Goal: Task Accomplishment & Management: Use online tool/utility

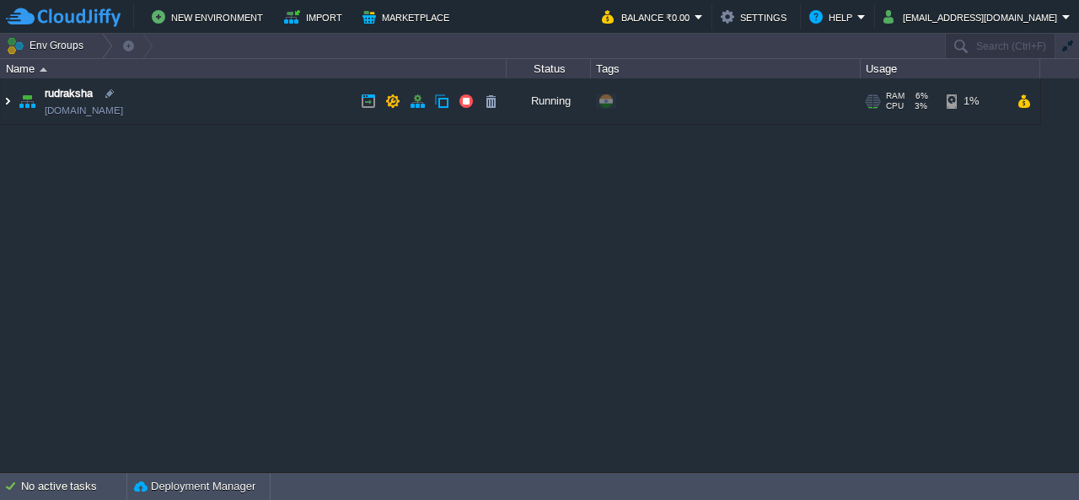
click at [11, 95] on img at bounding box center [7, 101] width 13 height 46
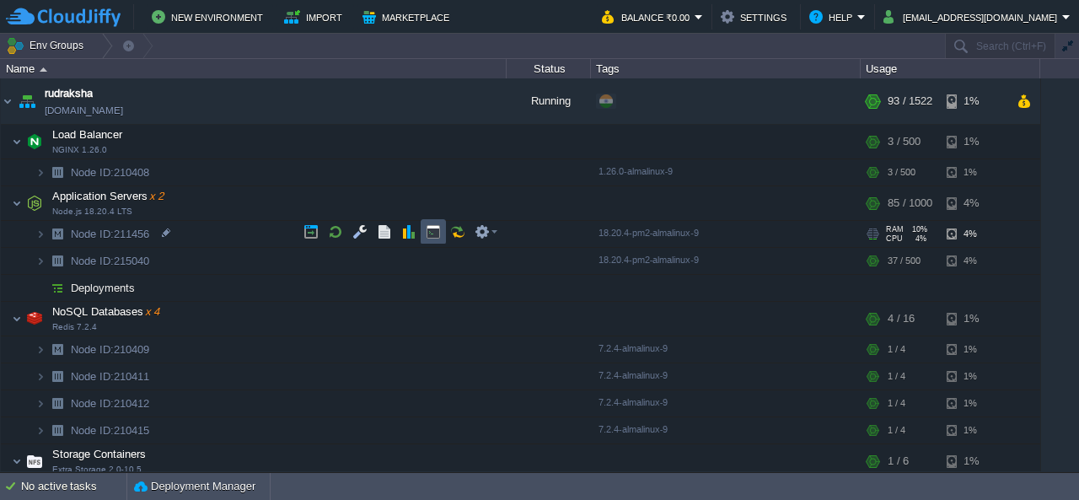
click at [428, 234] on button "button" at bounding box center [433, 231] width 15 height 15
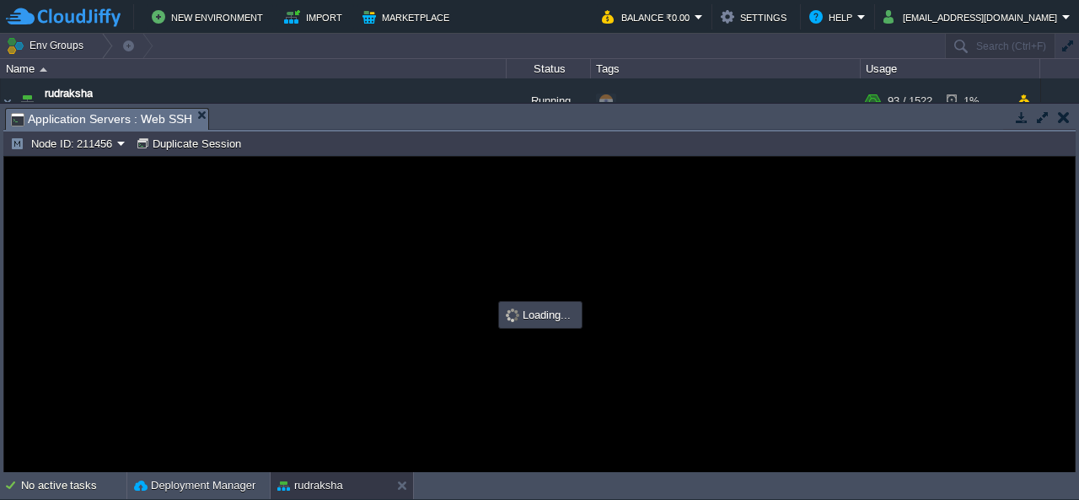
type input "#000000"
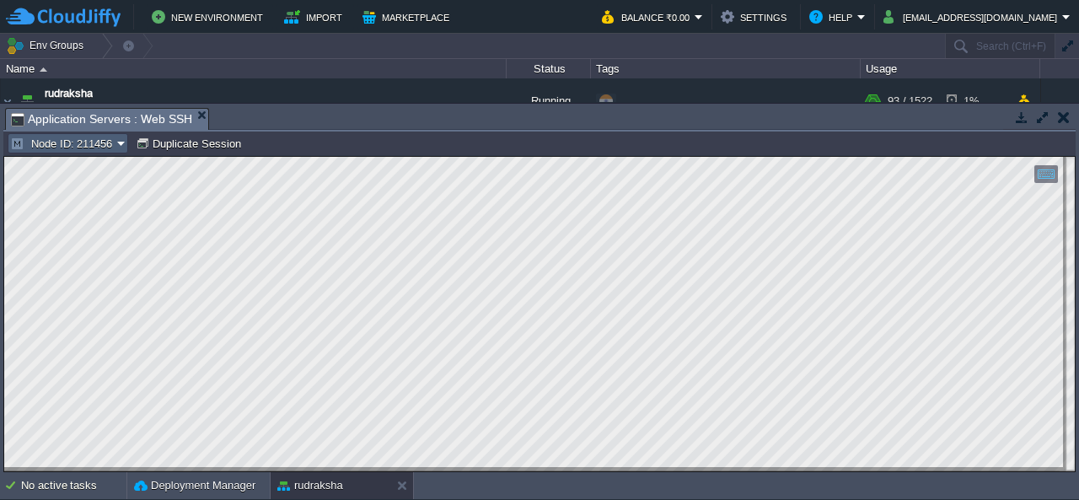
click at [93, 143] on button "Node ID: 211456" at bounding box center [63, 143] width 107 height 15
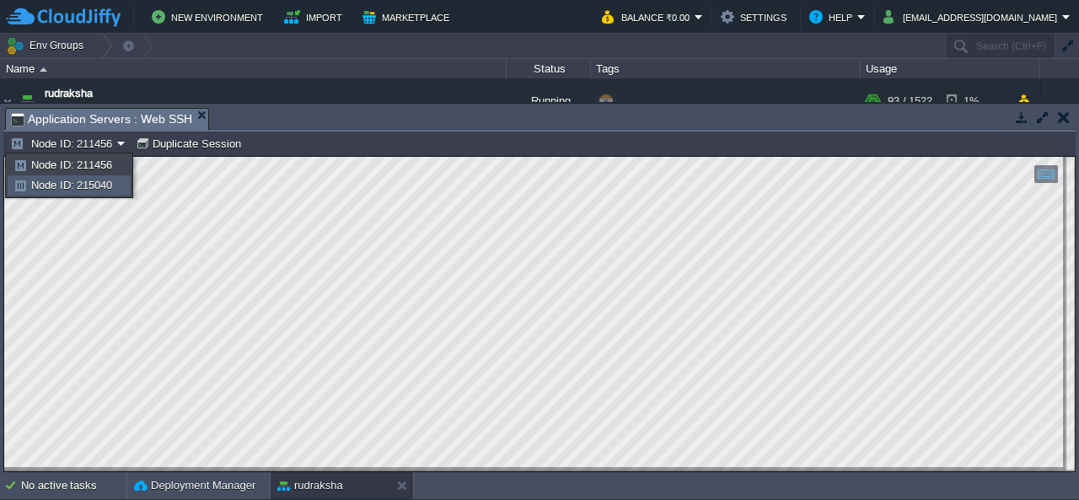
click at [111, 183] on span "Node ID: 215040" at bounding box center [71, 185] width 81 height 13
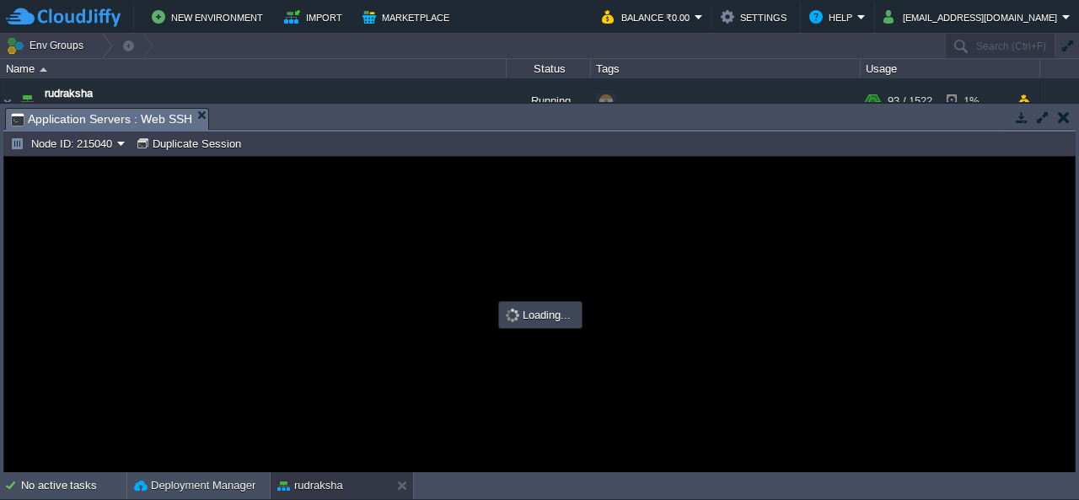
type input "#000000"
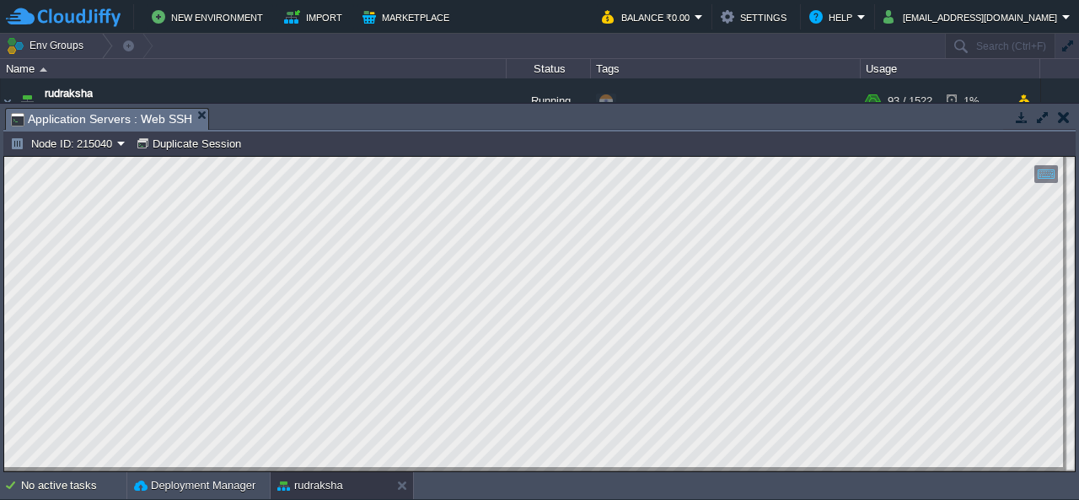
click at [1064, 121] on button "button" at bounding box center [1064, 117] width 12 height 15
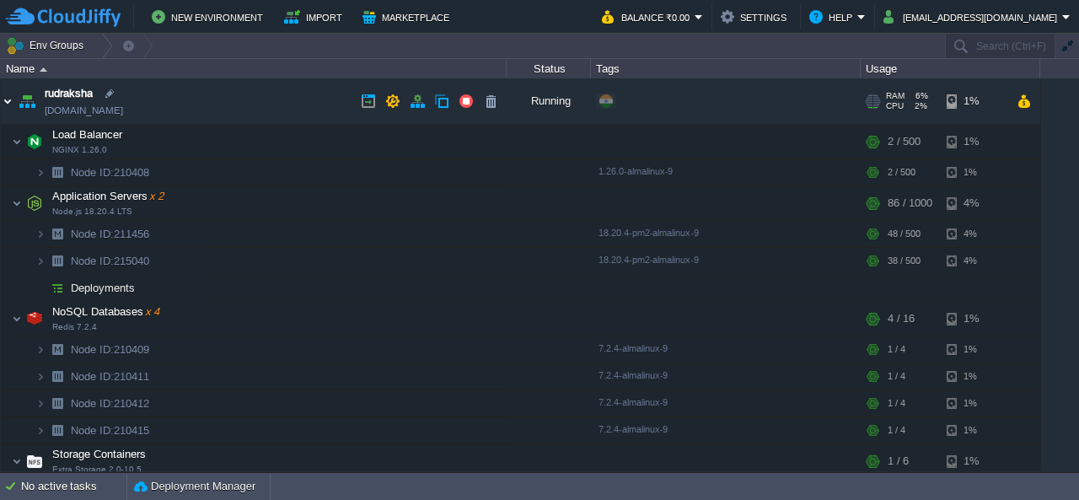
click at [5, 108] on img at bounding box center [7, 101] width 13 height 46
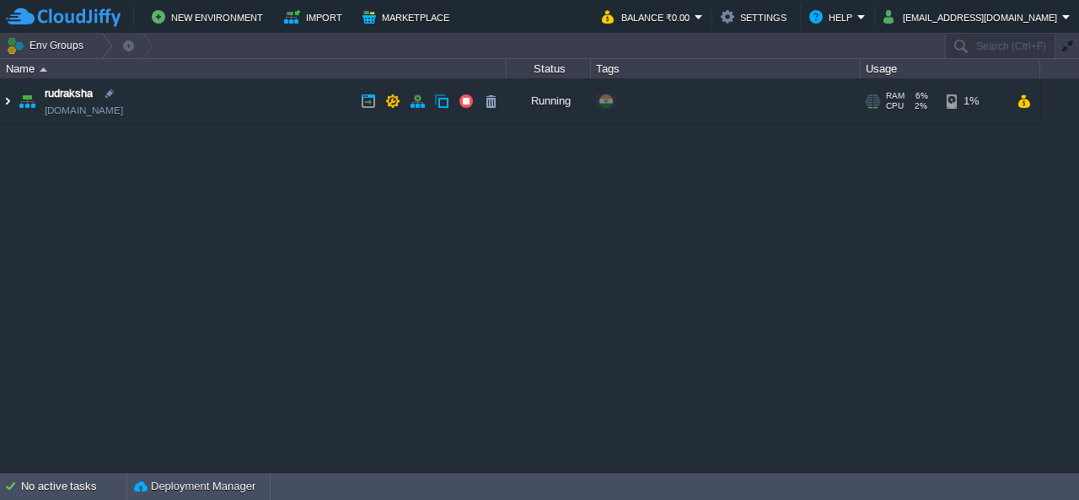
click at [10, 97] on img at bounding box center [7, 101] width 13 height 46
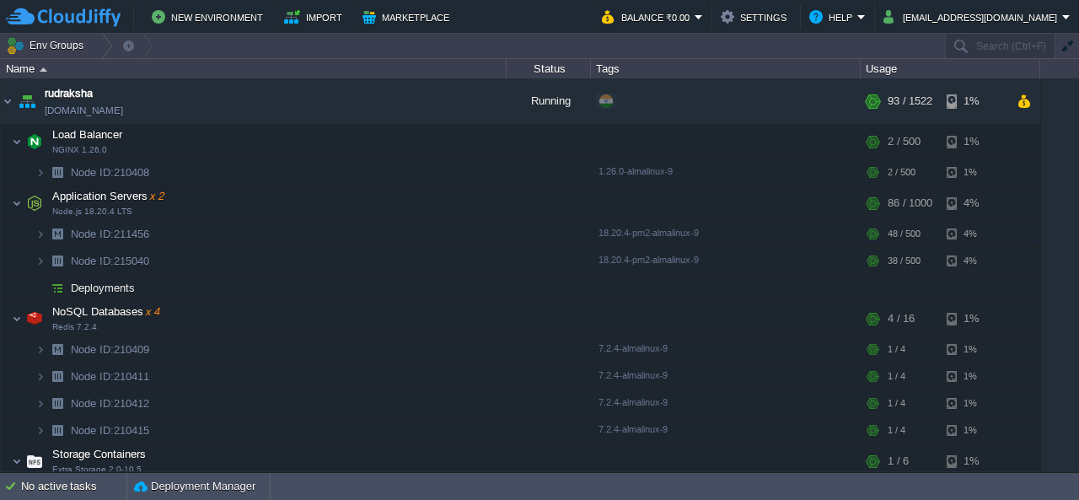
click at [656, 46] on td "Env Groups" at bounding box center [471, 46] width 943 height 24
click at [8, 100] on img at bounding box center [7, 101] width 13 height 46
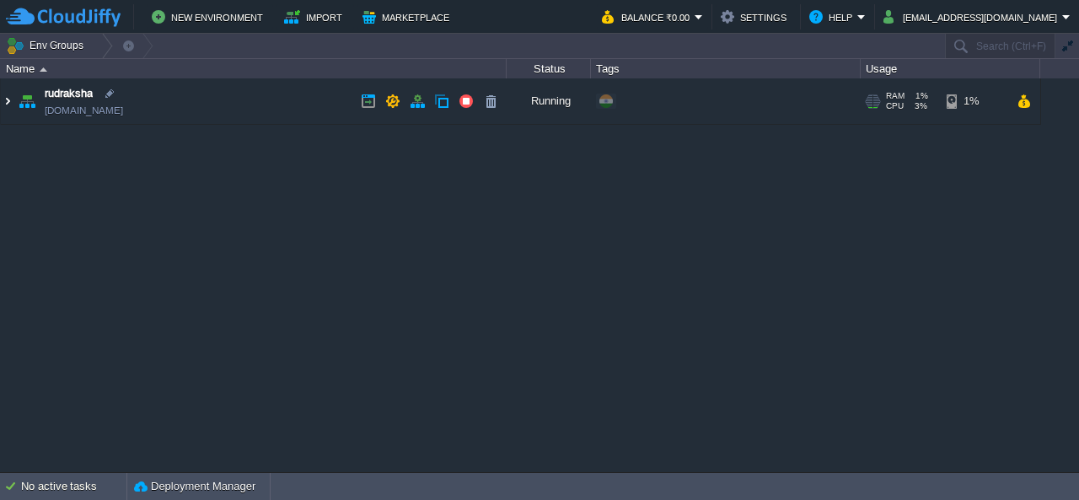
click at [2, 95] on img at bounding box center [7, 101] width 13 height 46
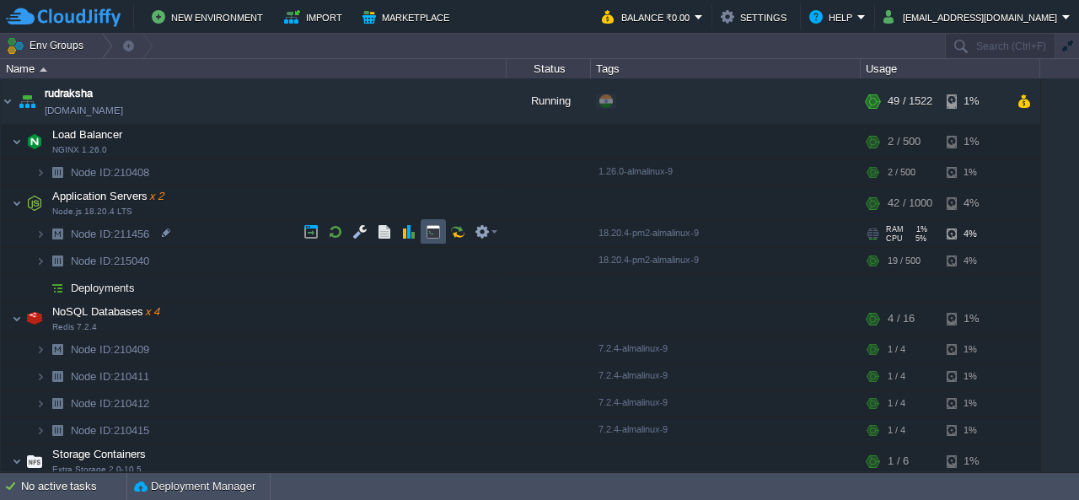
click at [434, 233] on button "button" at bounding box center [433, 231] width 15 height 15
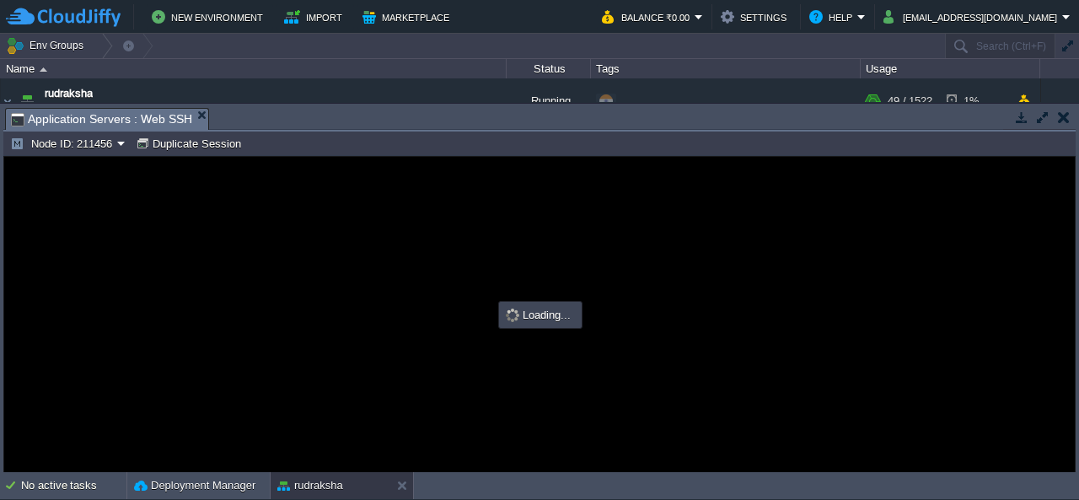
type input "#000000"
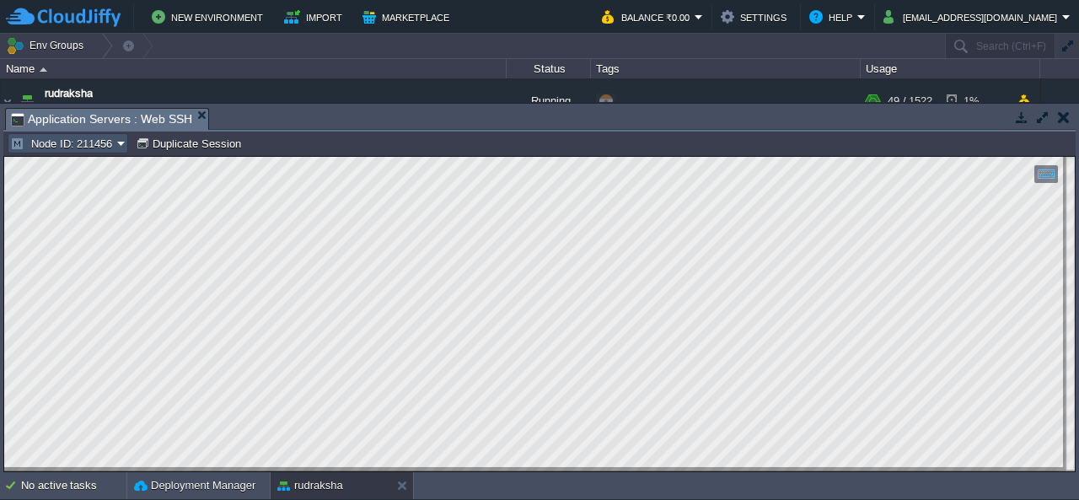
click at [104, 139] on button "Node ID: 211456" at bounding box center [63, 143] width 107 height 15
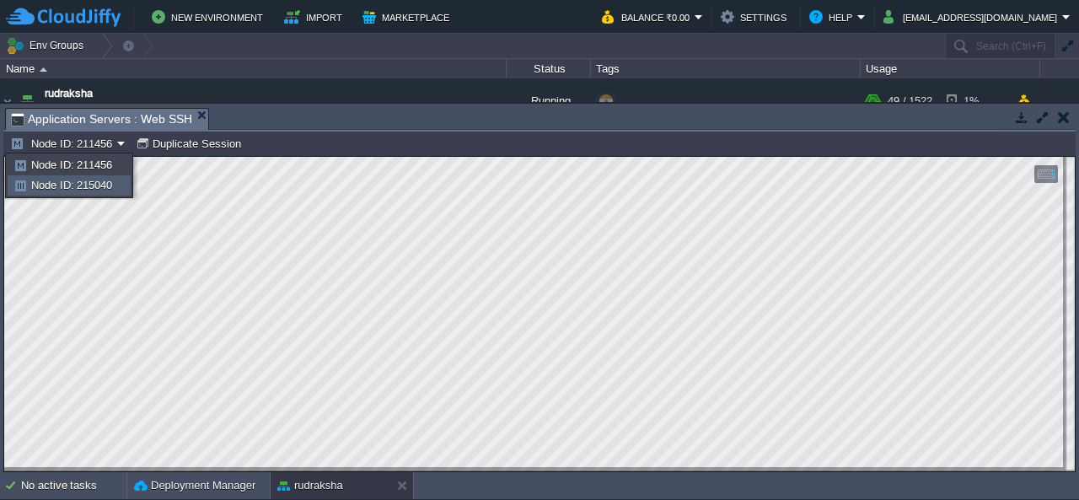
click at [102, 186] on span "Node ID: 215040" at bounding box center [71, 185] width 81 height 13
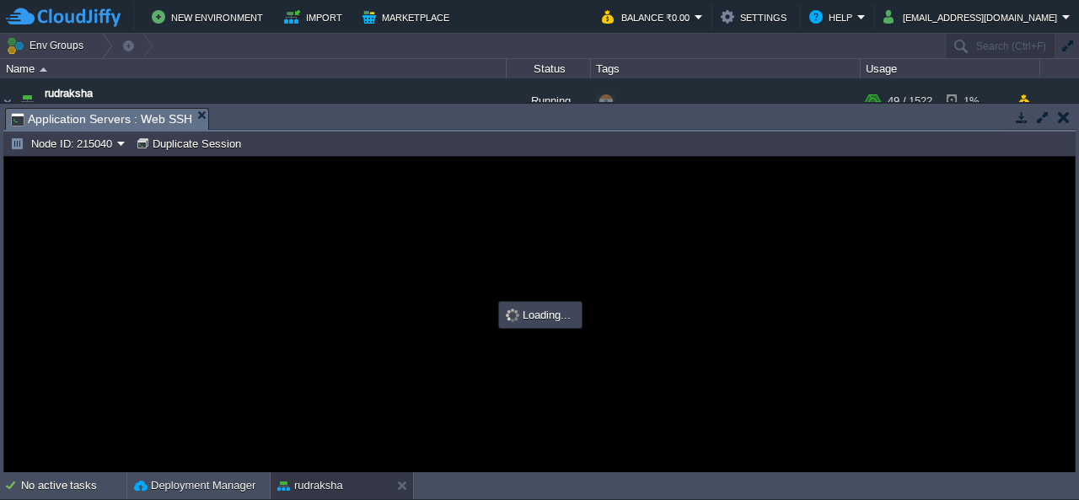
click at [646, 255] on div at bounding box center [539, 314] width 1070 height 315
type input "#000000"
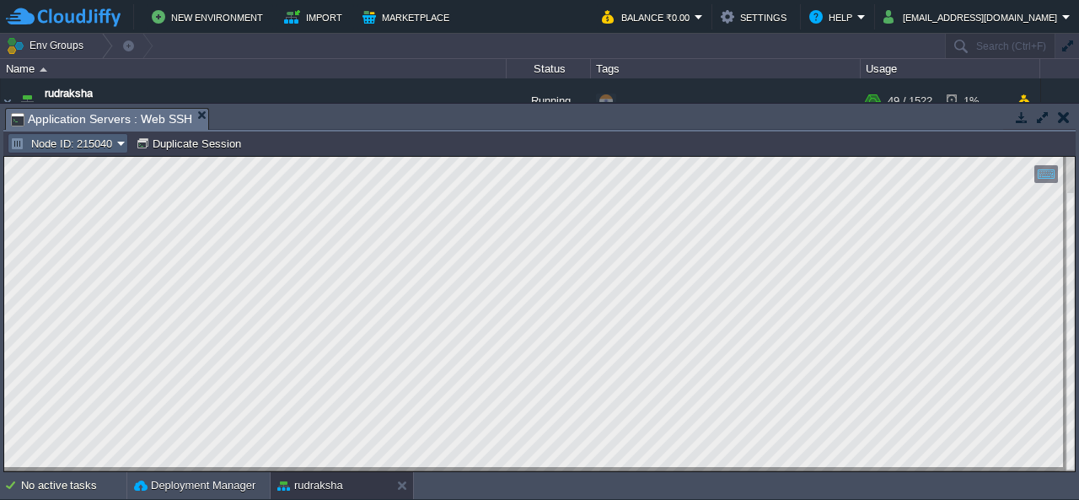
click at [81, 146] on button "Node ID: 215040" at bounding box center [63, 143] width 107 height 15
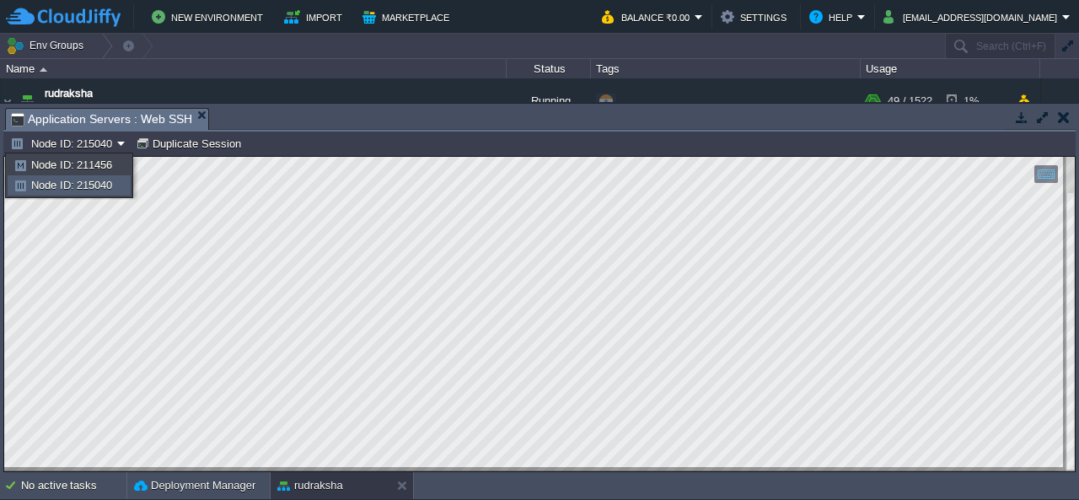
click at [96, 184] on span "Node ID: 215040" at bounding box center [71, 185] width 81 height 13
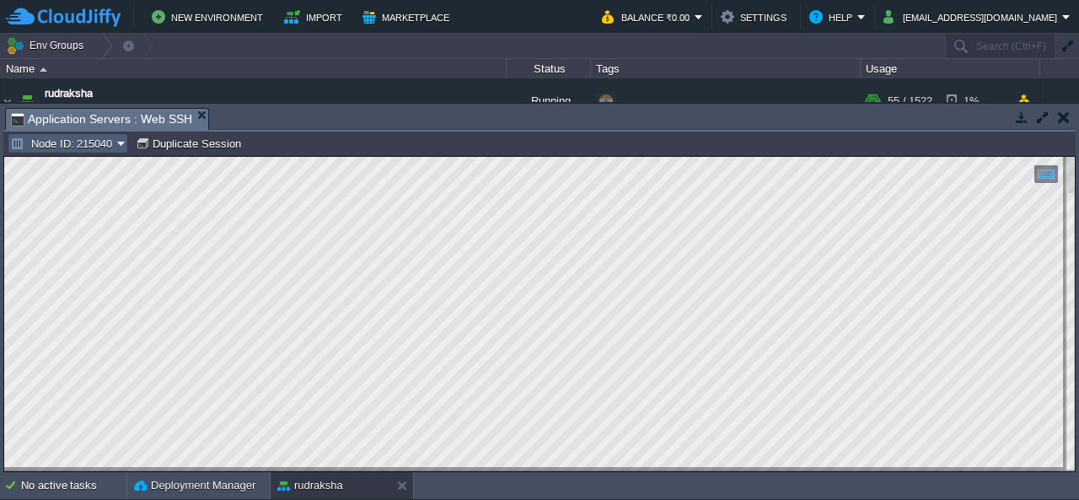
click at [110, 146] on button "Node ID: 215040" at bounding box center [63, 143] width 107 height 15
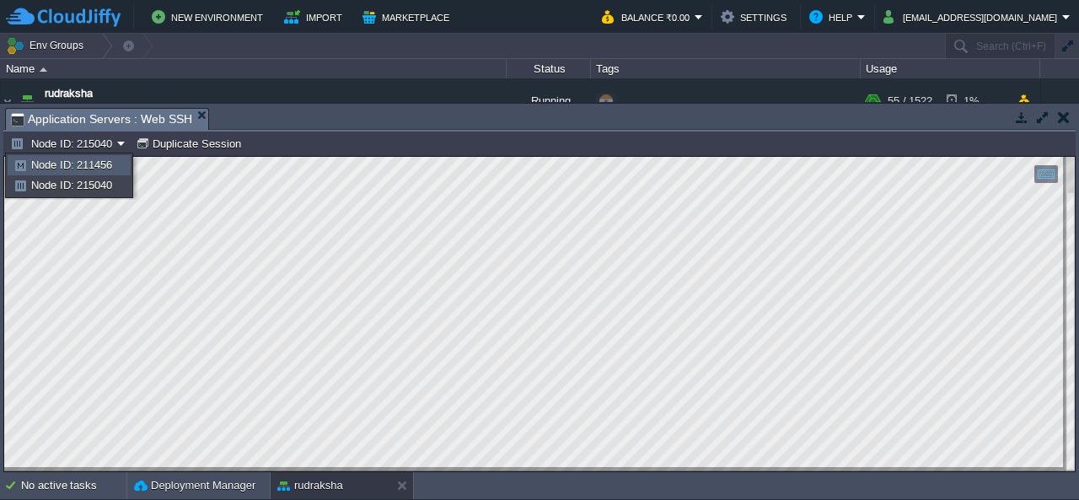
click at [96, 169] on span "Node ID: 211456" at bounding box center [71, 164] width 81 height 13
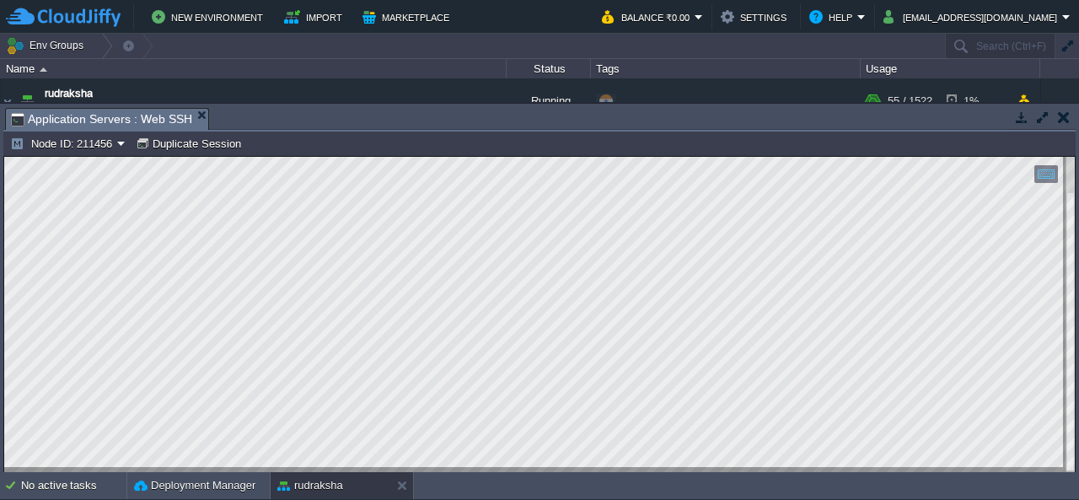
click at [1060, 121] on button "button" at bounding box center [1064, 117] width 12 height 15
